Goal: Transaction & Acquisition: Download file/media

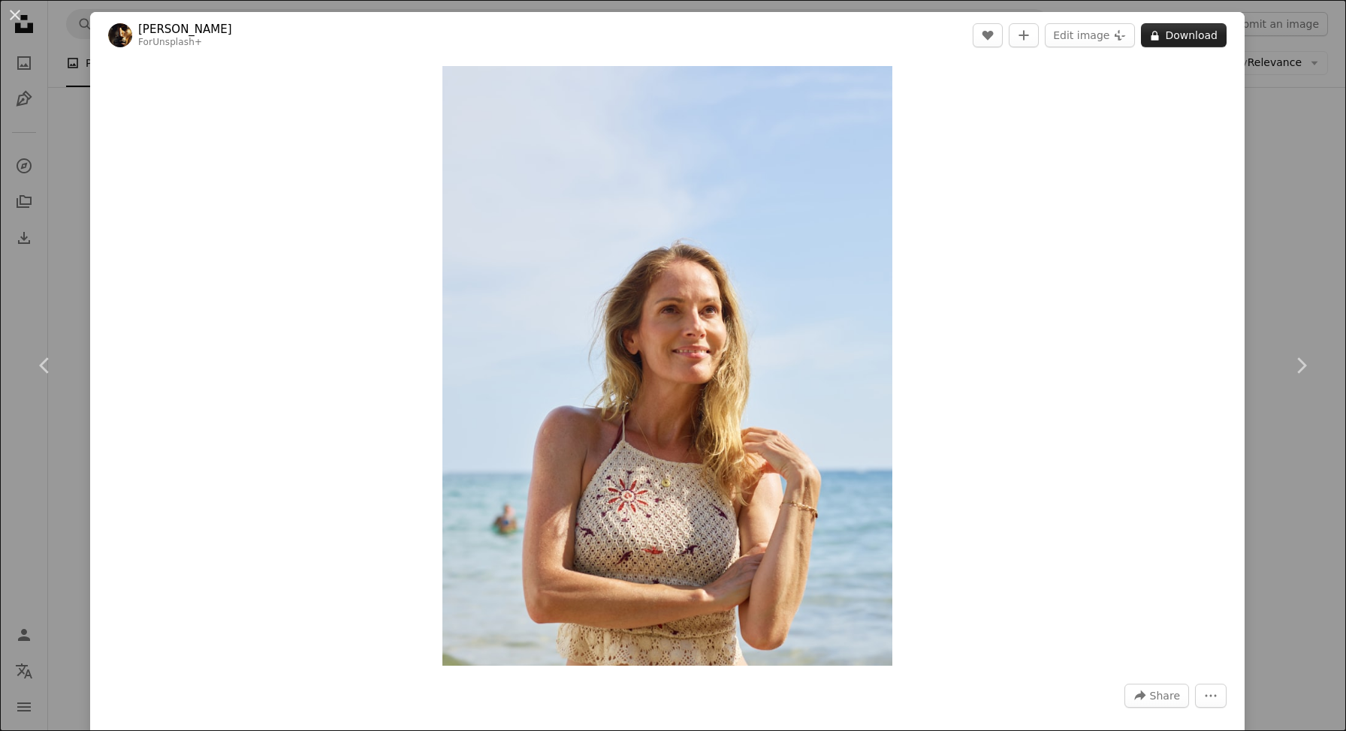
scroll to position [20, 0]
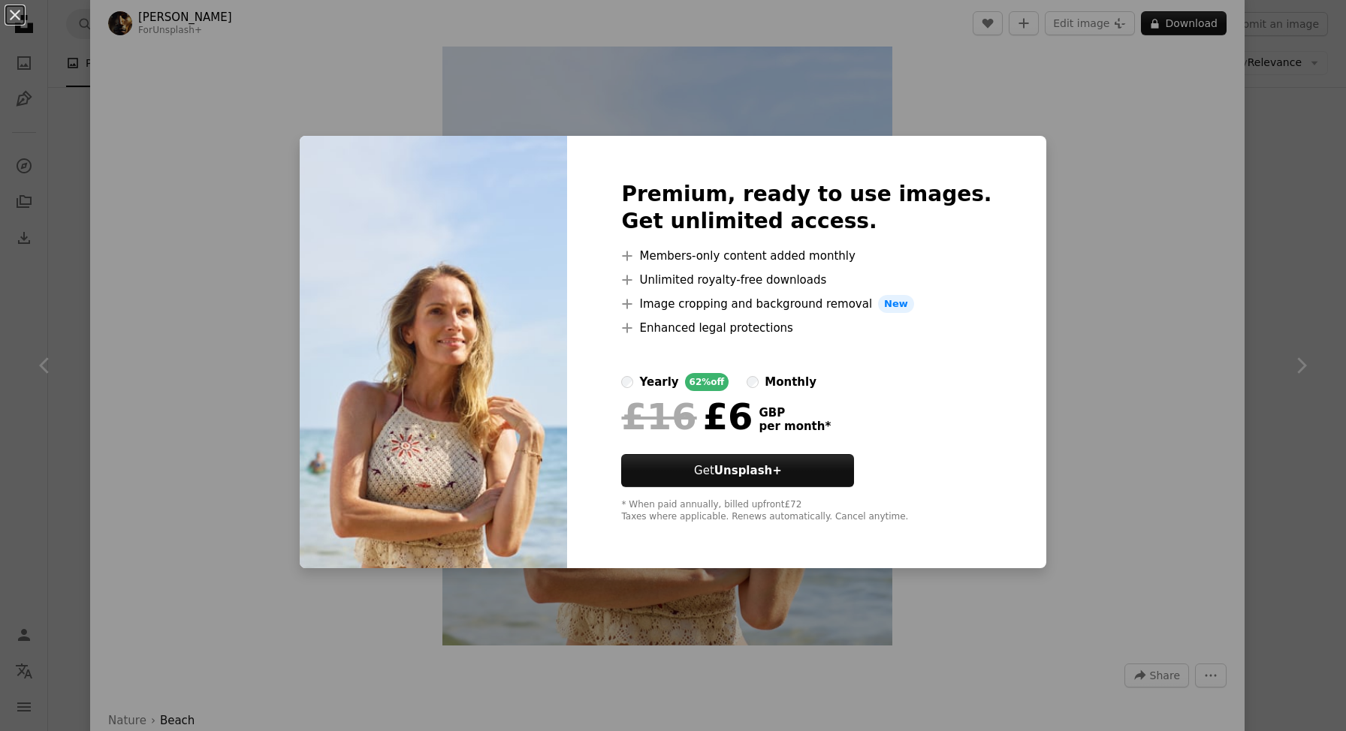
click at [1096, 475] on div "An X shape Premium, ready to use images. Get unlimited access. A plus sign Memb…" at bounding box center [673, 365] width 1346 height 731
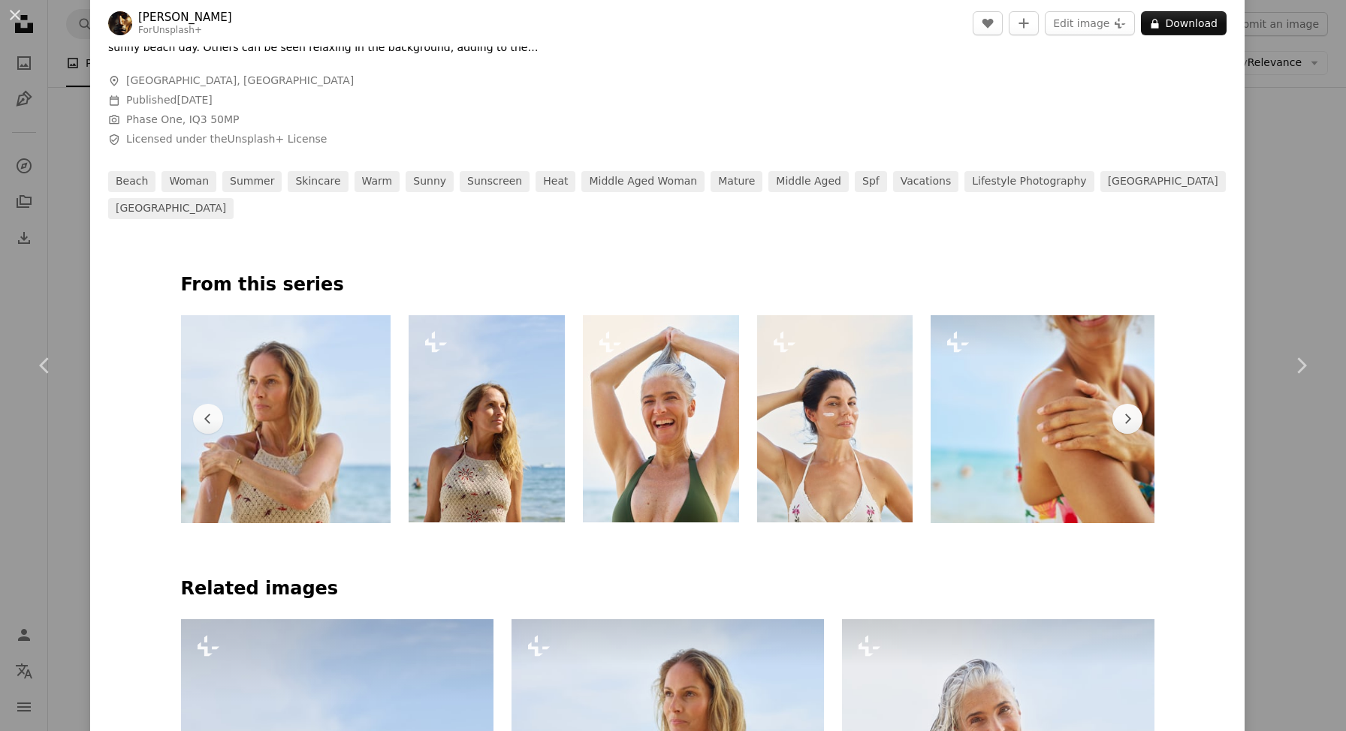
scroll to position [0, 817]
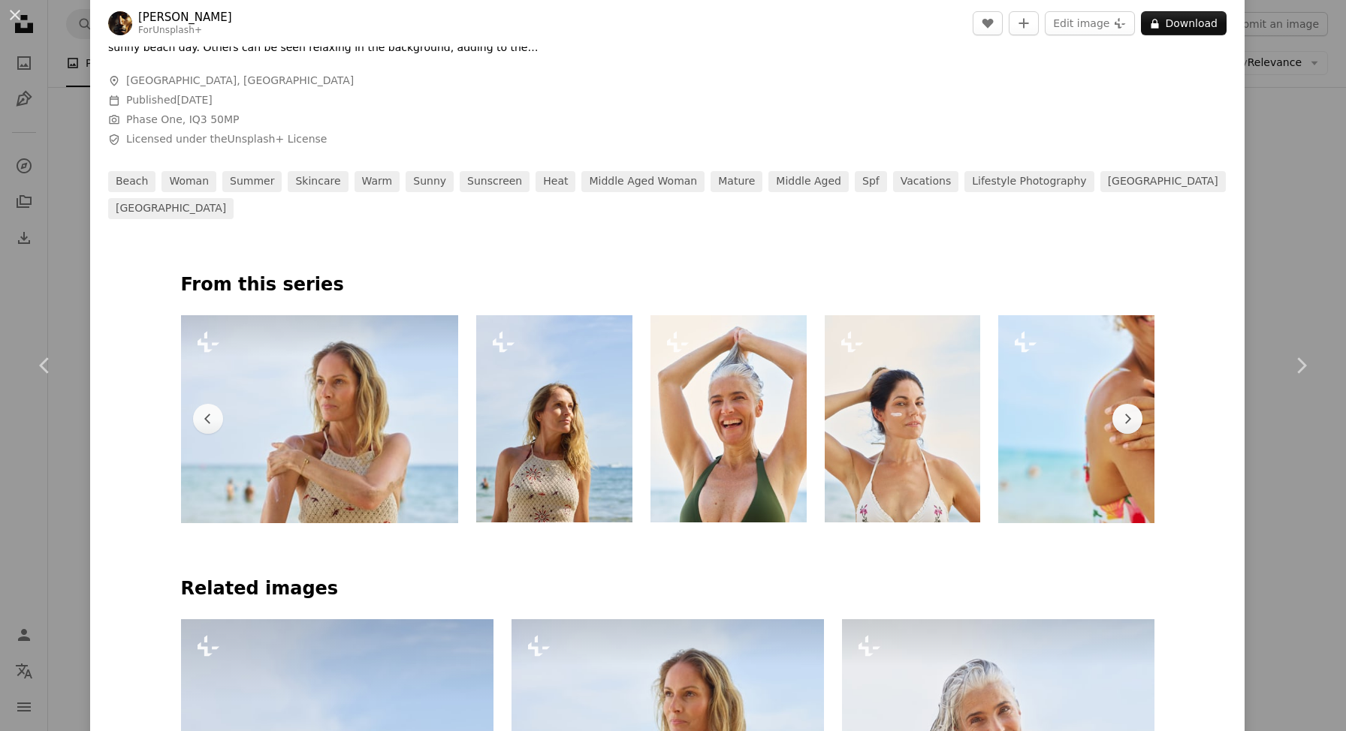
click at [291, 394] on img at bounding box center [319, 419] width 277 height 208
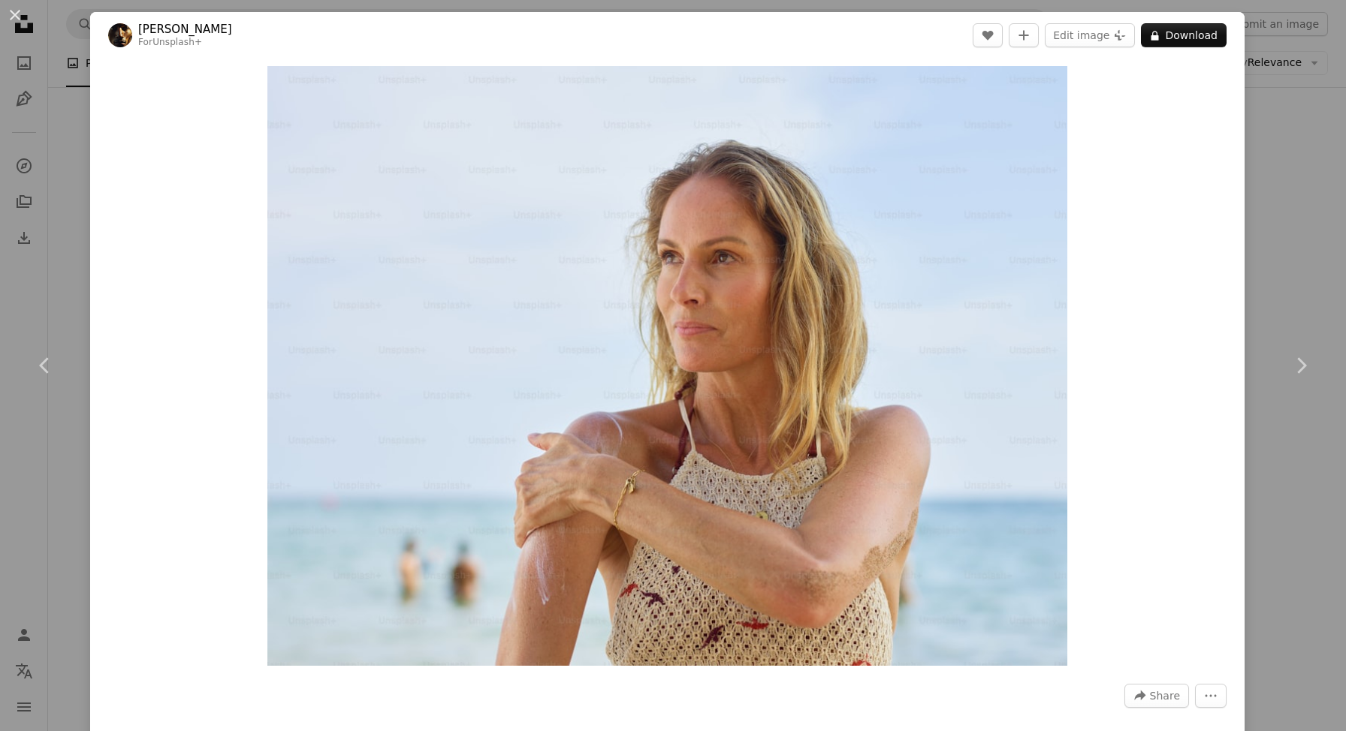
drag, startPoint x: 1293, startPoint y: 133, endPoint x: 1286, endPoint y: 134, distance: 7.5
click at [1293, 133] on div "An X shape Chevron left Chevron right [PERSON_NAME] For Unsplash+ A heart A plu…" at bounding box center [673, 365] width 1346 height 731
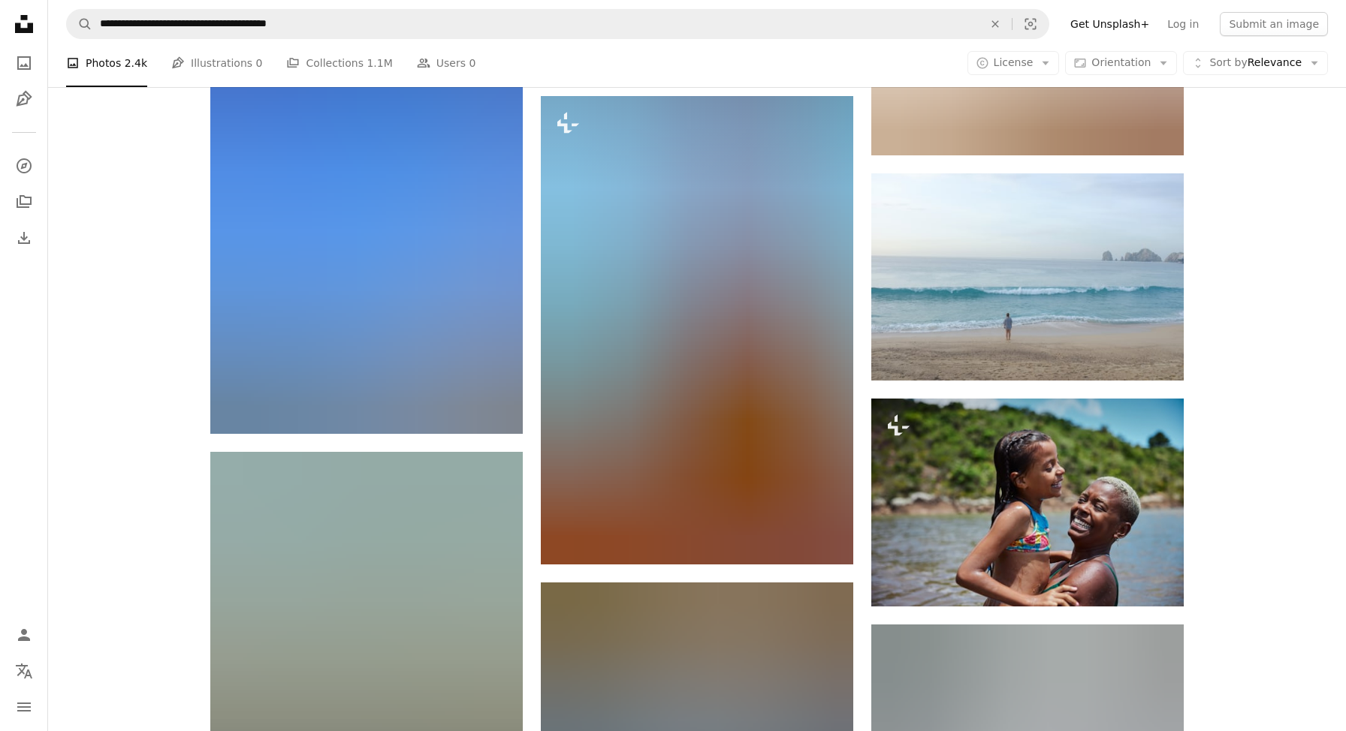
scroll to position [35650, 0]
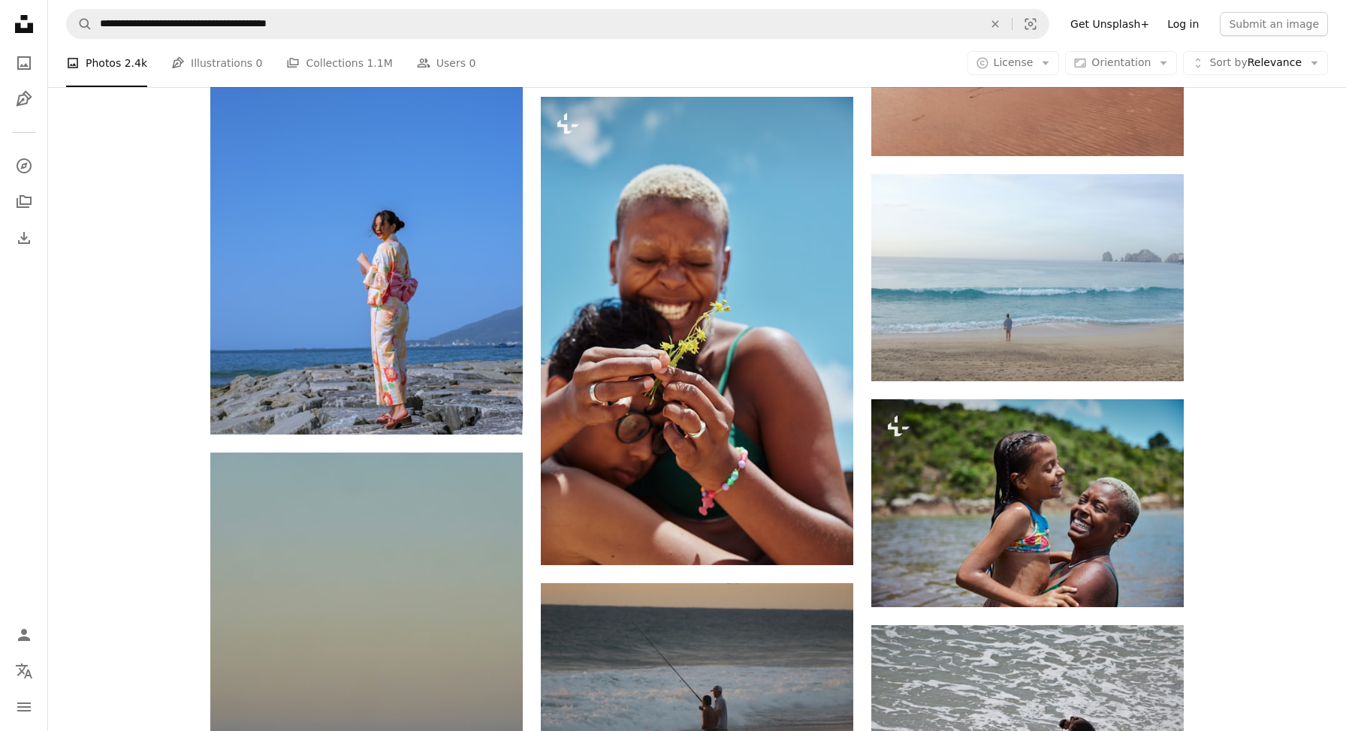
click at [1196, 24] on link "Log in" at bounding box center [1183, 24] width 50 height 24
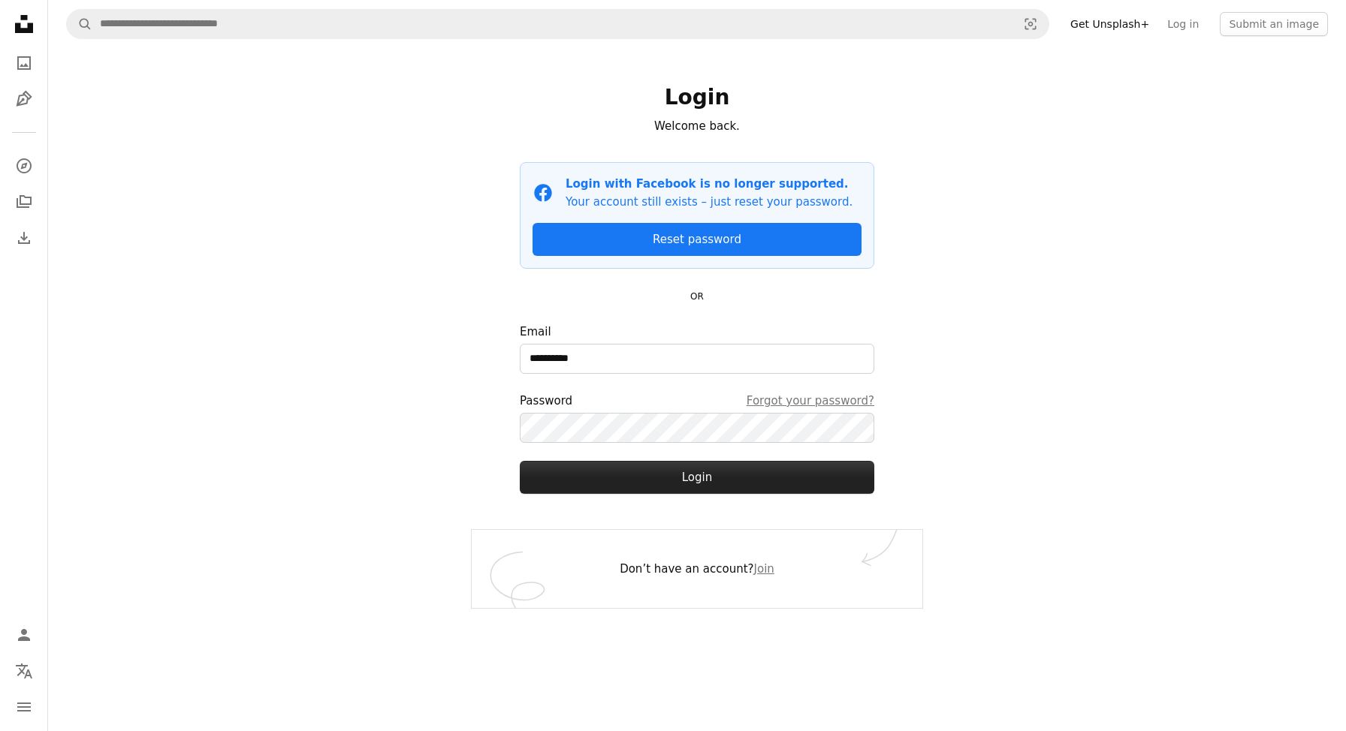
click at [692, 483] on button "Login" at bounding box center [697, 477] width 354 height 33
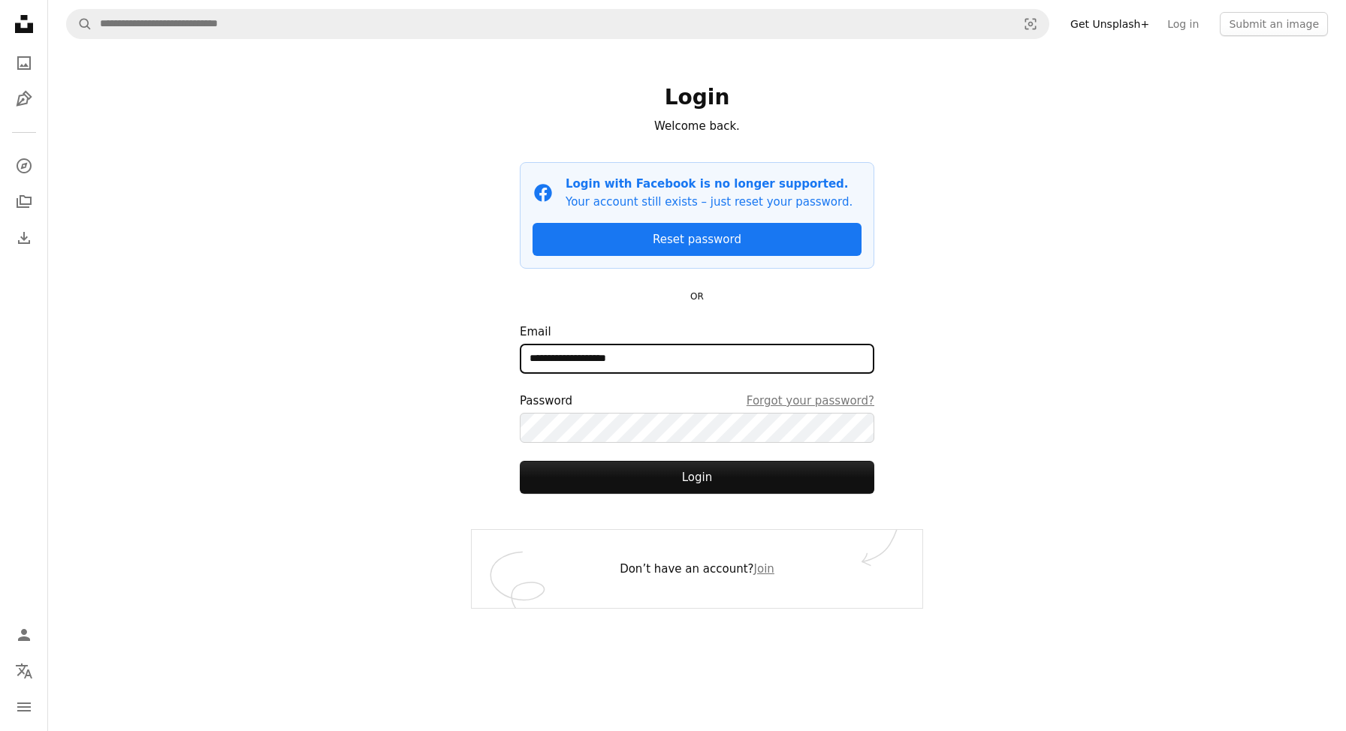
type input "**********"
click at [520, 461] on button "Login" at bounding box center [697, 477] width 354 height 33
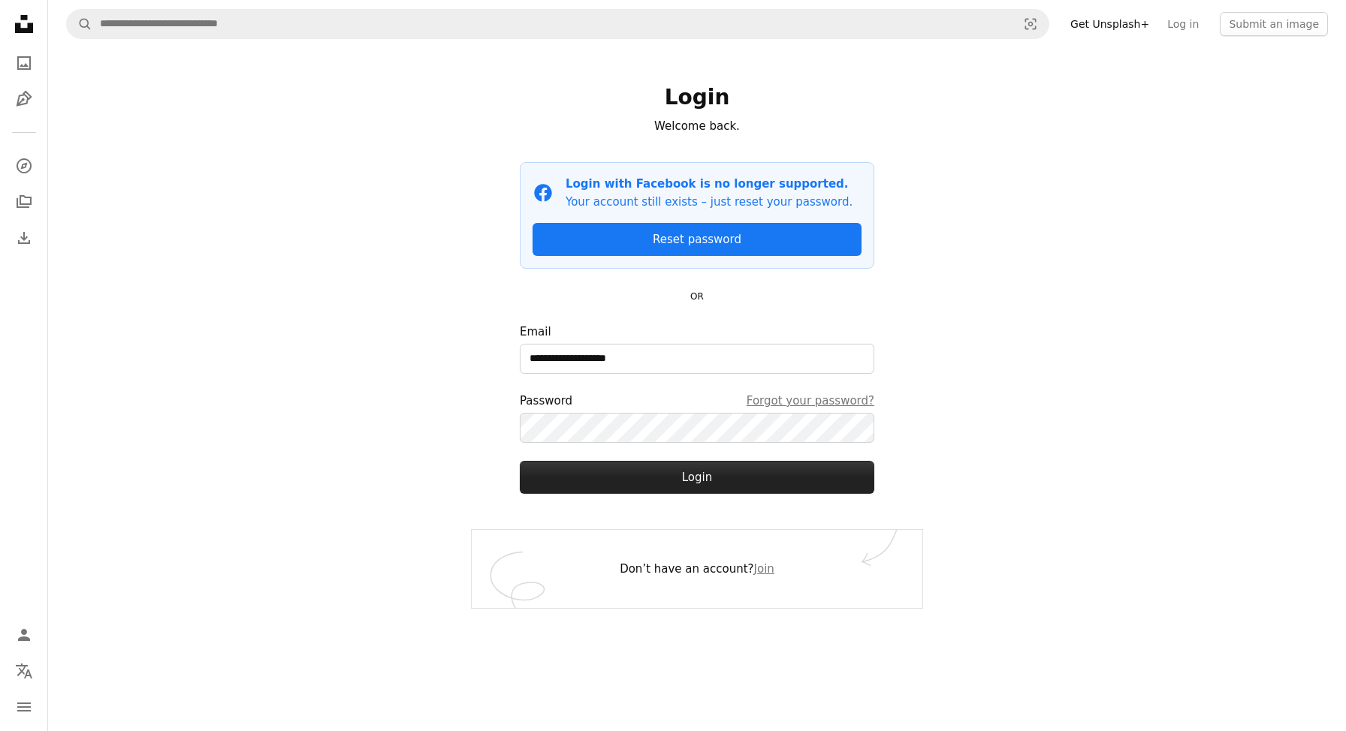
click at [767, 475] on button "Login" at bounding box center [697, 477] width 354 height 33
click at [720, 479] on button "Login" at bounding box center [697, 477] width 354 height 33
